Goal: Find specific page/section: Find specific page/section

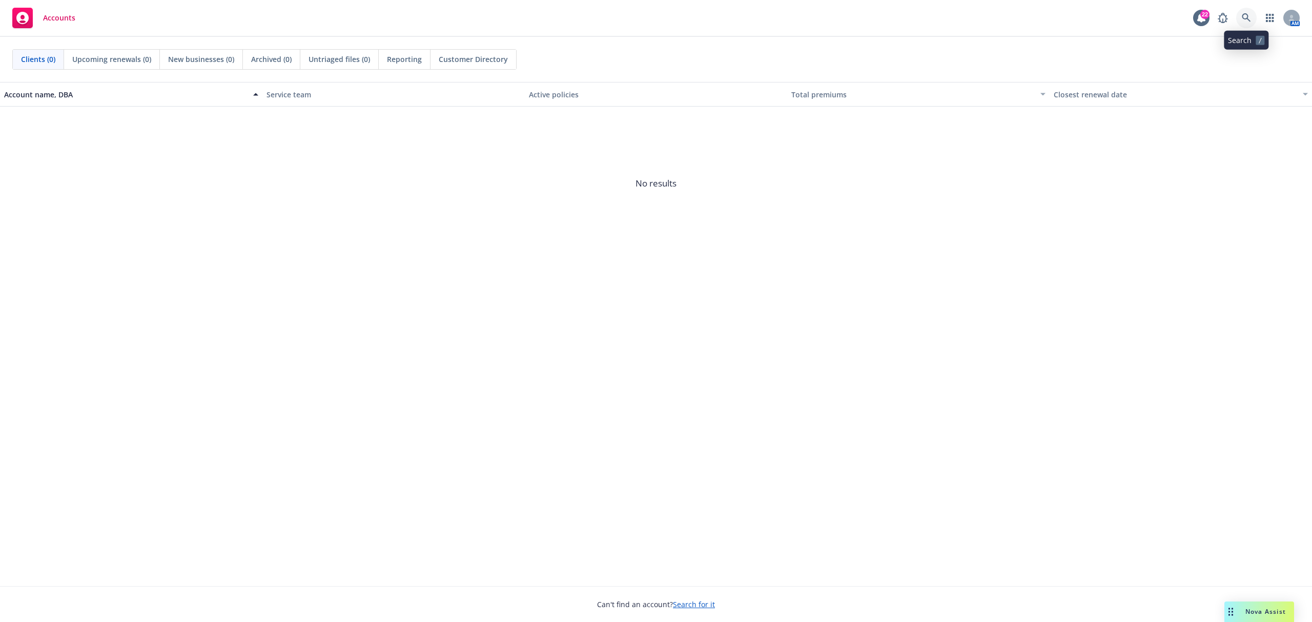
click at [1247, 18] on icon at bounding box center [1246, 17] width 9 height 9
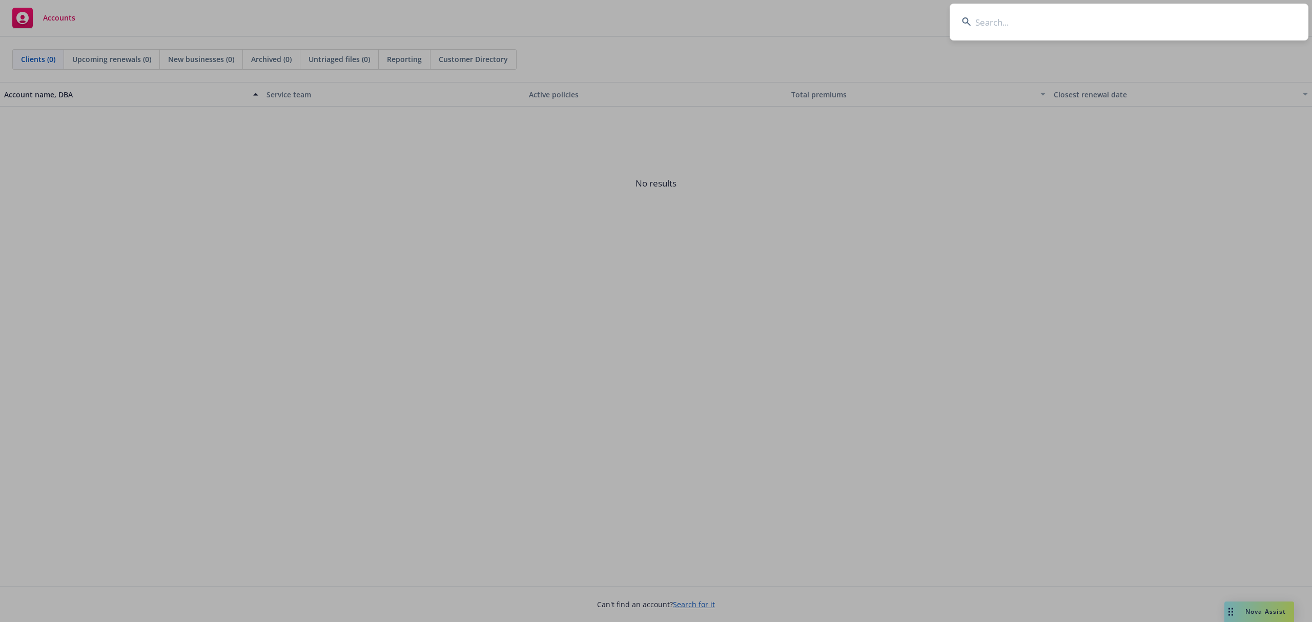
click at [1059, 22] on input at bounding box center [1129, 22] width 359 height 37
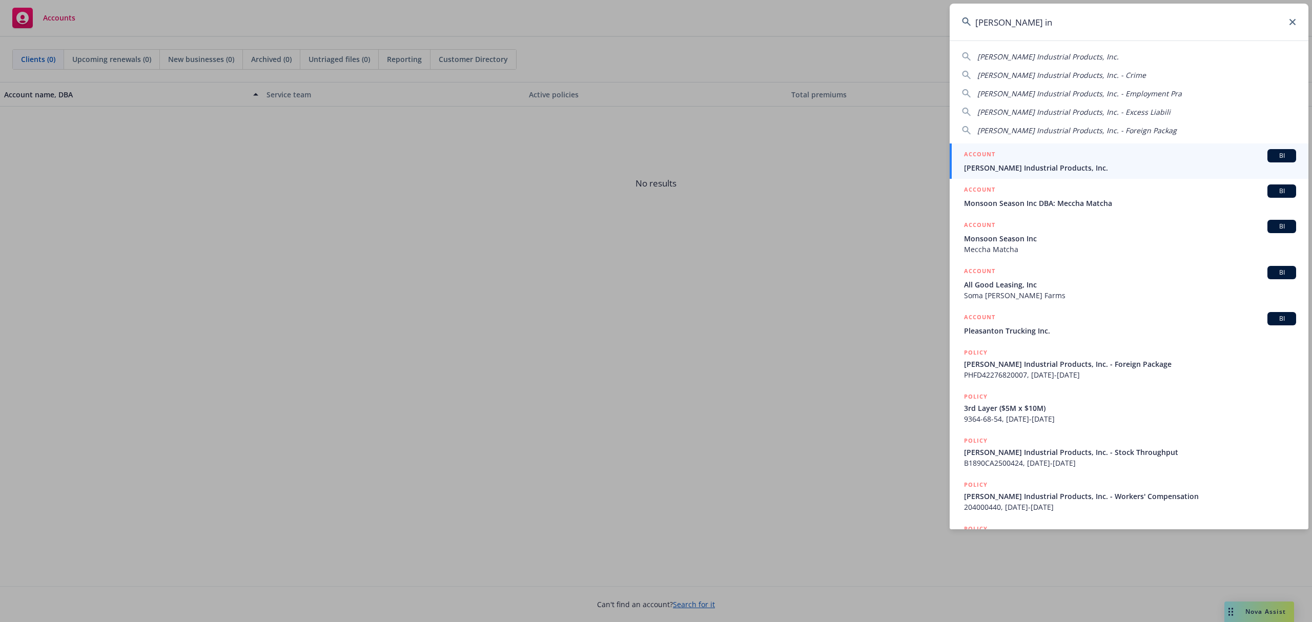
type input "gleason in"
click at [1048, 163] on span "[PERSON_NAME] Industrial Products, Inc." at bounding box center [1130, 167] width 332 height 11
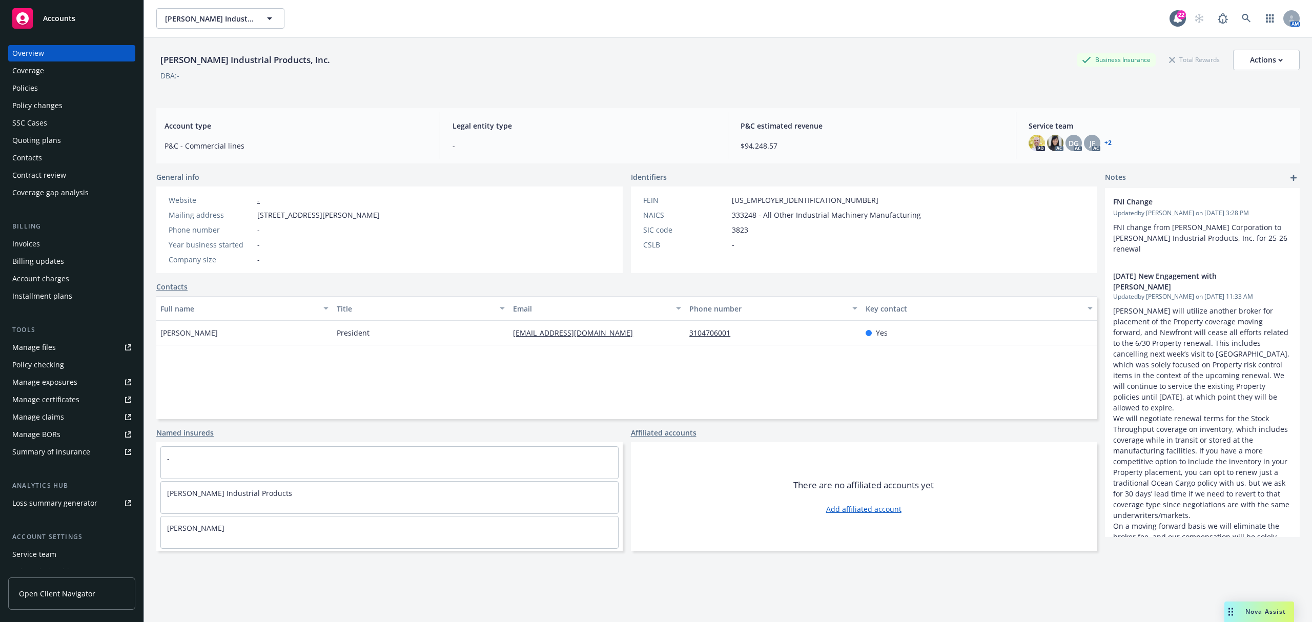
click at [78, 400] on link "Manage certificates" at bounding box center [71, 400] width 127 height 16
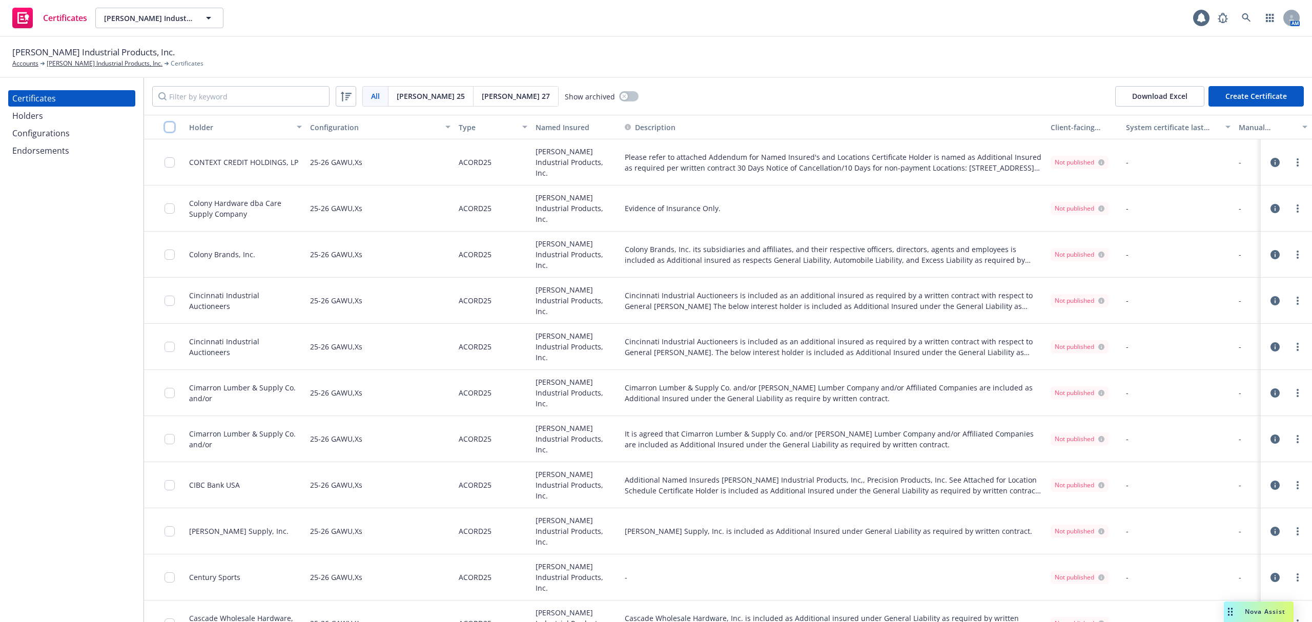
drag, startPoint x: 0, startPoint y: 0, endPoint x: 167, endPoint y: 126, distance: 208.9
click at [167, 126] on input "checkbox" at bounding box center [170, 127] width 10 height 10
